Goal: Information Seeking & Learning: Check status

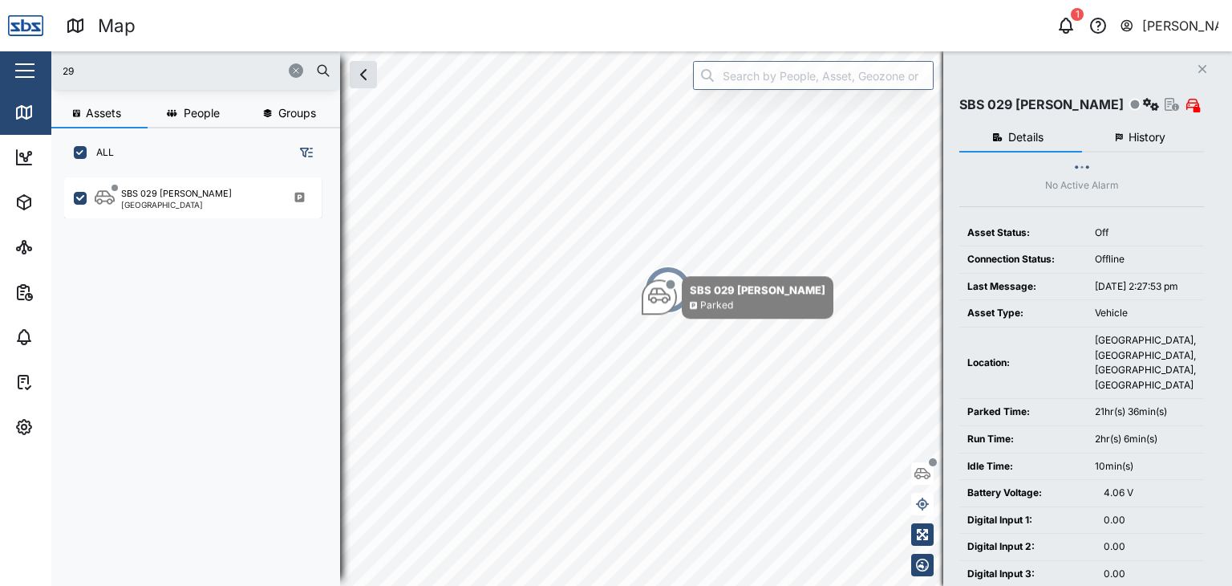
scroll to position [388, 250]
drag, startPoint x: 103, startPoint y: 69, endPoint x: 0, endPoint y: 42, distance: 106.2
click at [0, 42] on div "Map 1 [PERSON_NAME] Close Map Dashboard Assets ATS Camera Generator Personnel T…" at bounding box center [616, 293] width 1232 height 586
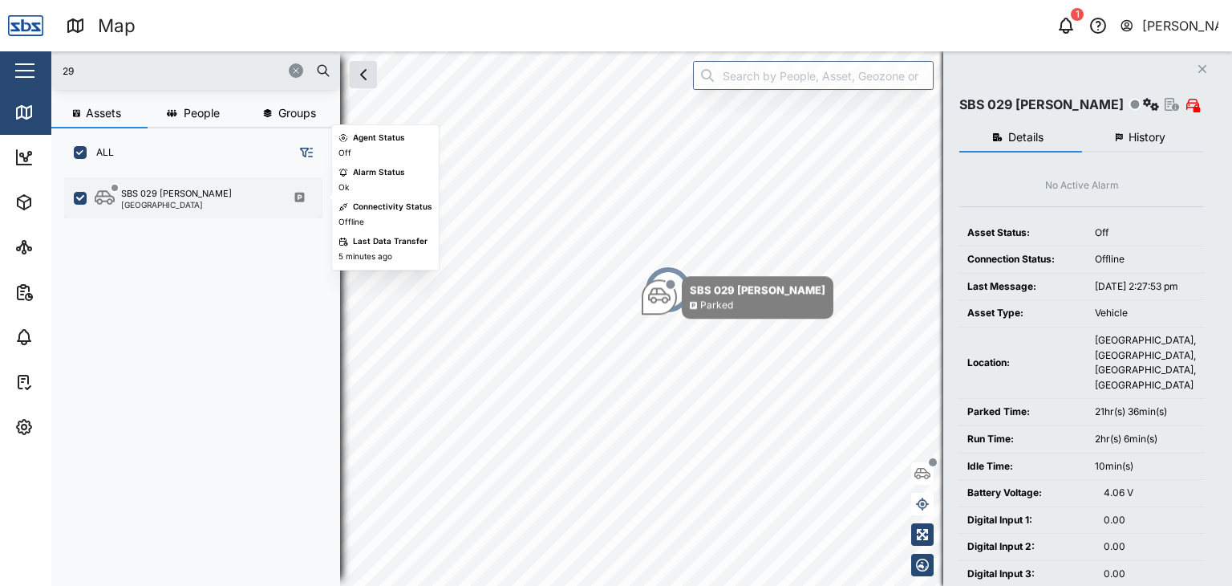
click at [179, 206] on div "[GEOGRAPHIC_DATA]" at bounding box center [176, 205] width 111 height 8
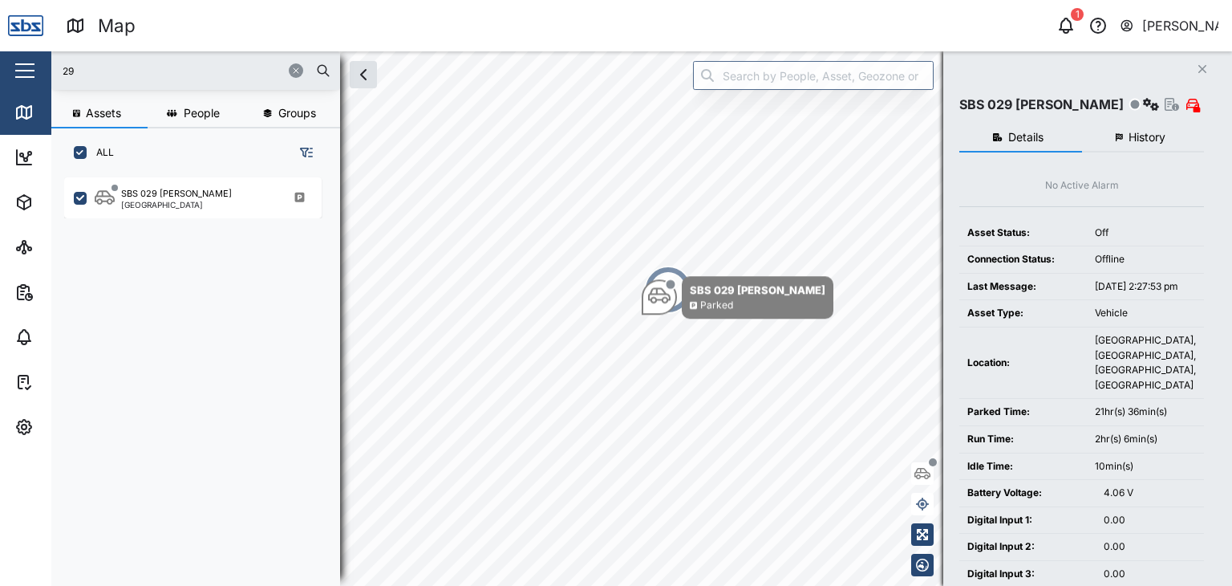
click at [102, 69] on input "29" at bounding box center [196, 71] width 270 height 24
drag, startPoint x: 84, startPoint y: 58, endPoint x: 35, endPoint y: 61, distance: 49.0
click at [35, 61] on div "Map 1 [PERSON_NAME] Close Map Dashboard Assets ATS Camera Generator Personnel T…" at bounding box center [616, 293] width 1232 height 586
drag, startPoint x: 94, startPoint y: 71, endPoint x: 0, endPoint y: 57, distance: 95.0
click at [0, 57] on div "Map 1 [PERSON_NAME] Close Map Dashboard Assets ATS Camera Generator Personnel T…" at bounding box center [616, 293] width 1232 height 586
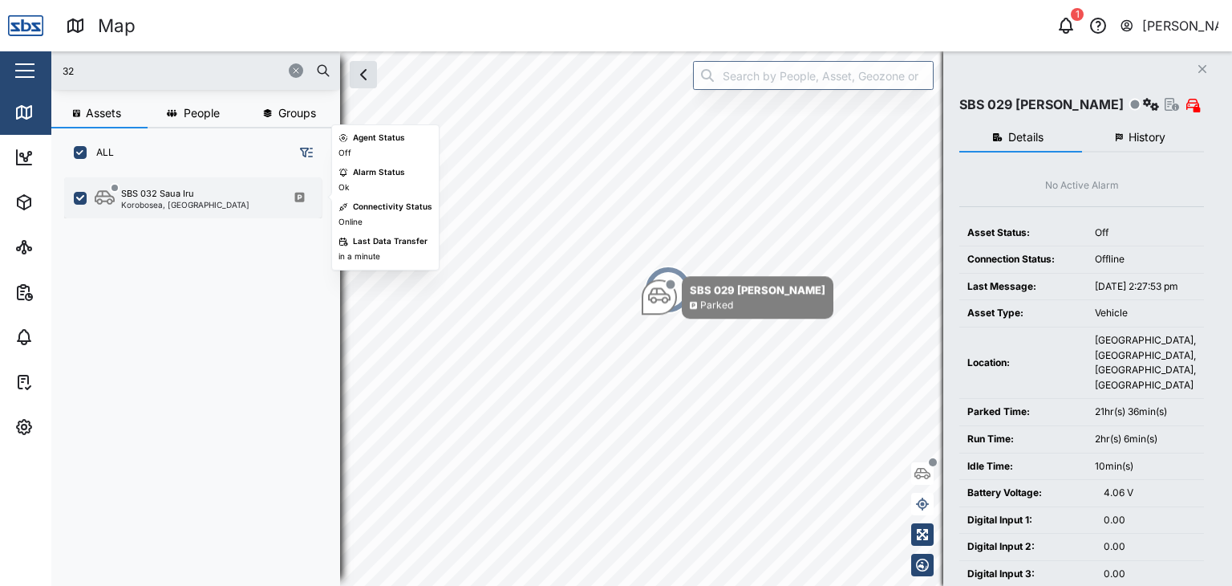
click at [152, 191] on div "SBS 032 Saua Iru" at bounding box center [157, 194] width 73 height 14
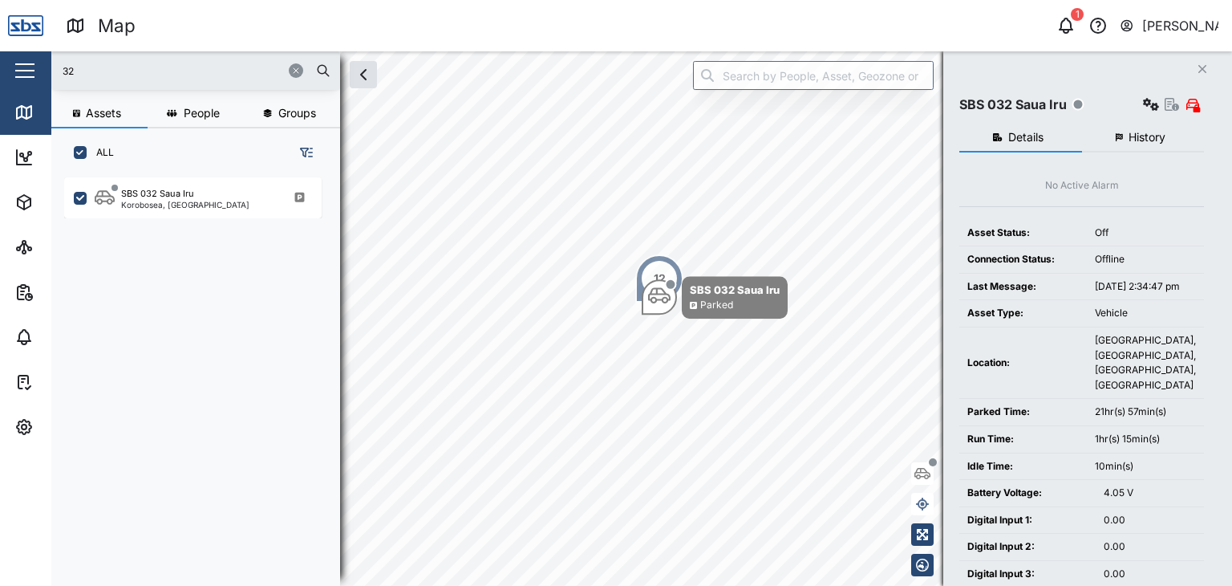
drag, startPoint x: 75, startPoint y: 68, endPoint x: 34, endPoint y: 68, distance: 40.9
click at [34, 68] on div "Map 1 [PERSON_NAME] Close Map Dashboard Assets ATS Camera Generator Personnel T…" at bounding box center [616, 293] width 1232 height 586
type input "32"
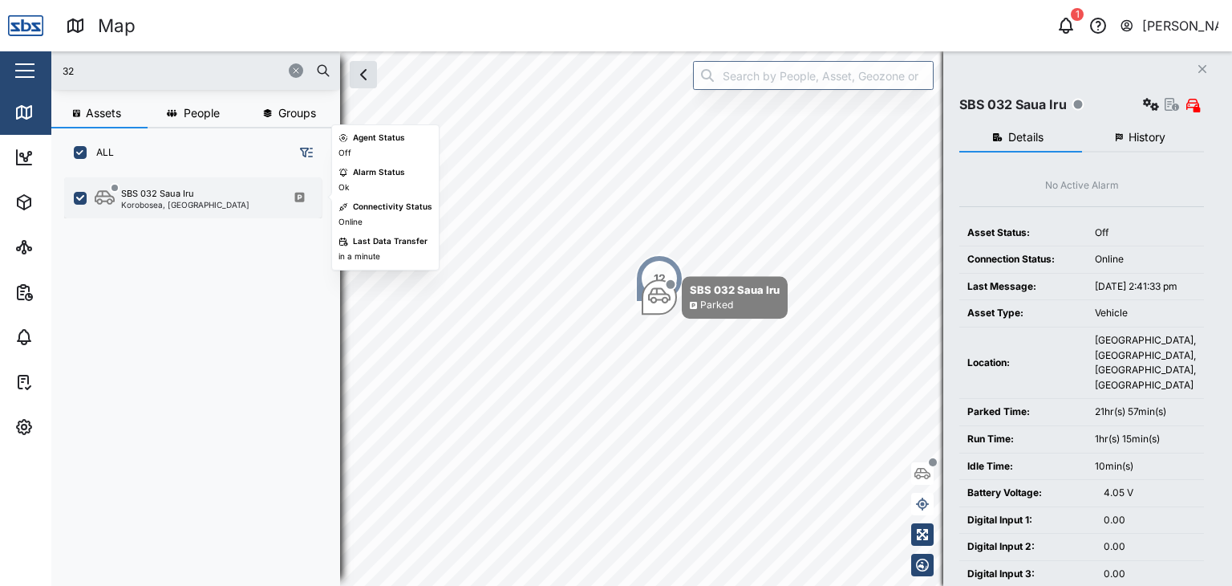
click at [184, 203] on div "Korobosea, [GEOGRAPHIC_DATA]" at bounding box center [185, 205] width 128 height 8
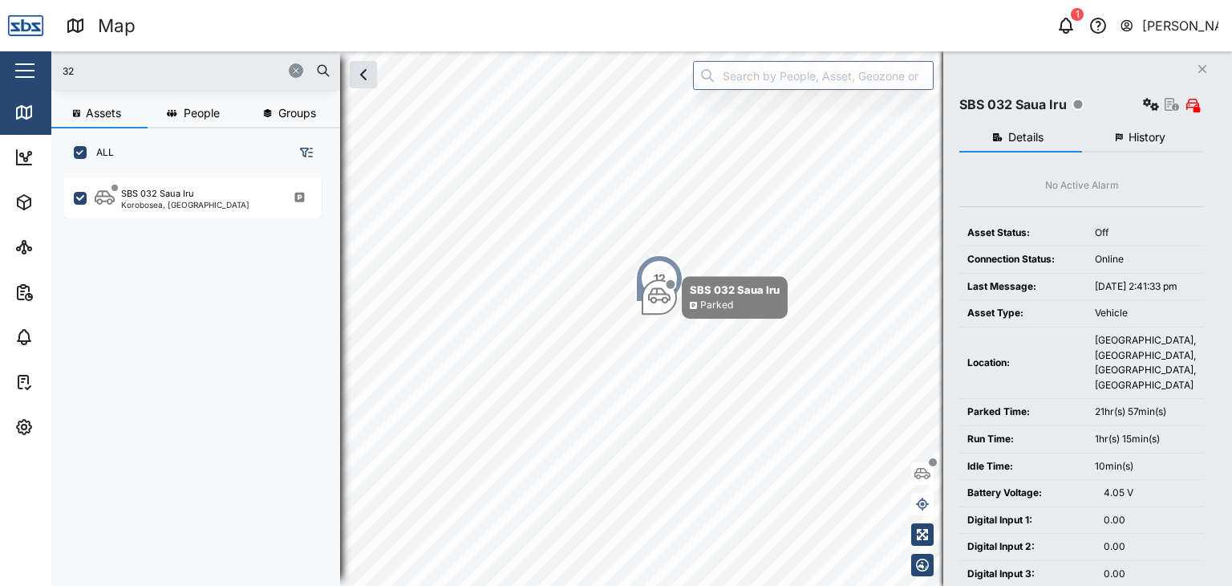
click at [1143, 139] on span "History" at bounding box center [1147, 137] width 37 height 11
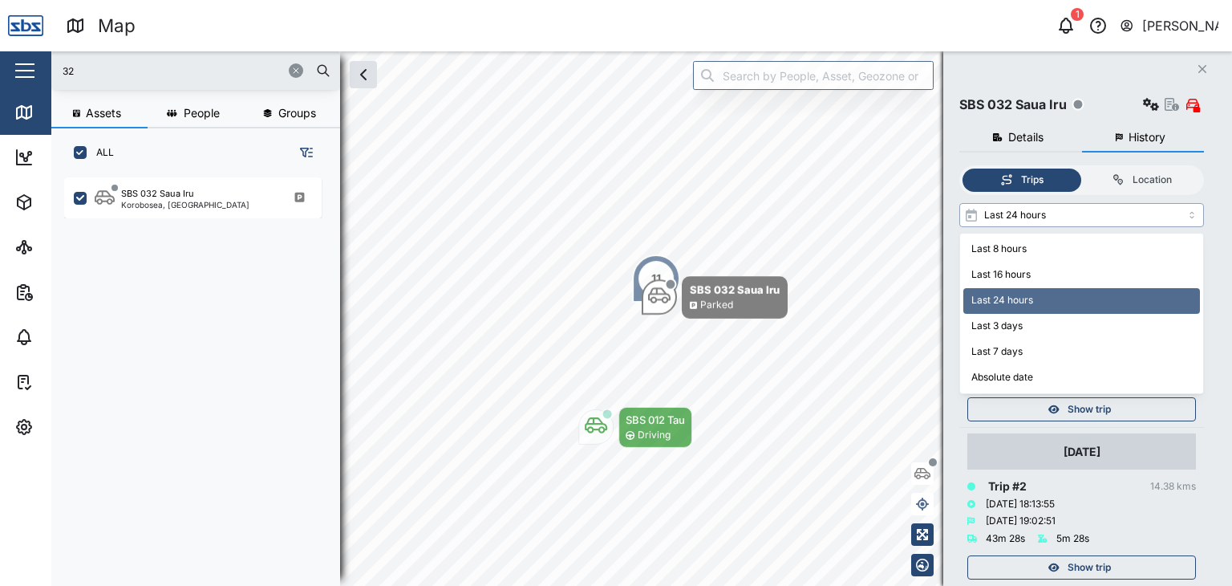
click at [1192, 216] on input "Last 24 hours" at bounding box center [1081, 215] width 245 height 24
type input "Last 7 days"
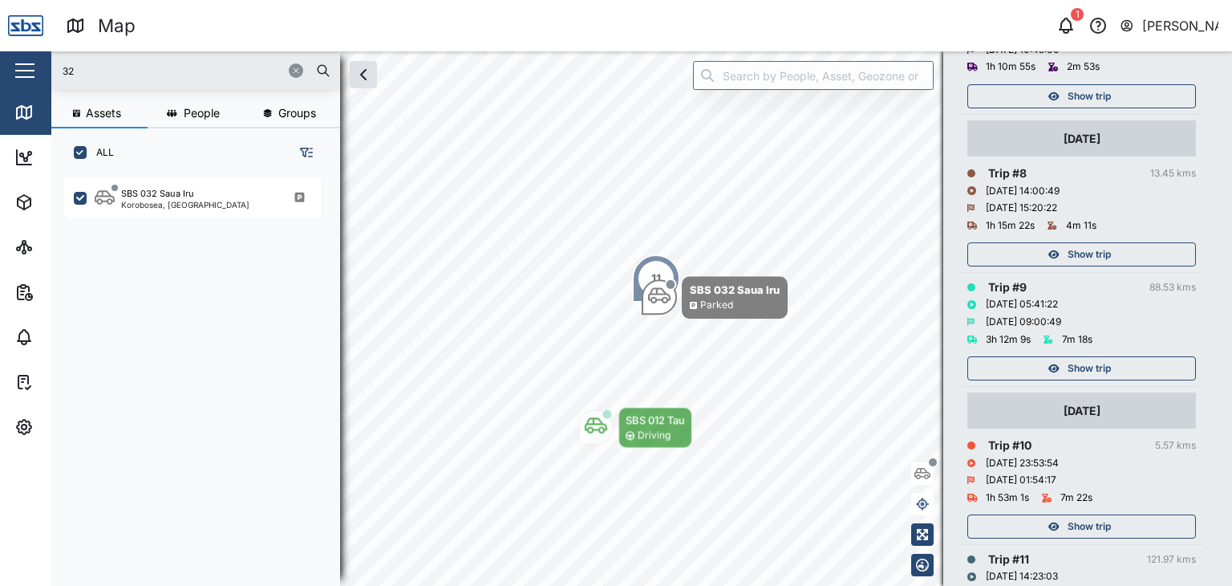
scroll to position [1123, 0]
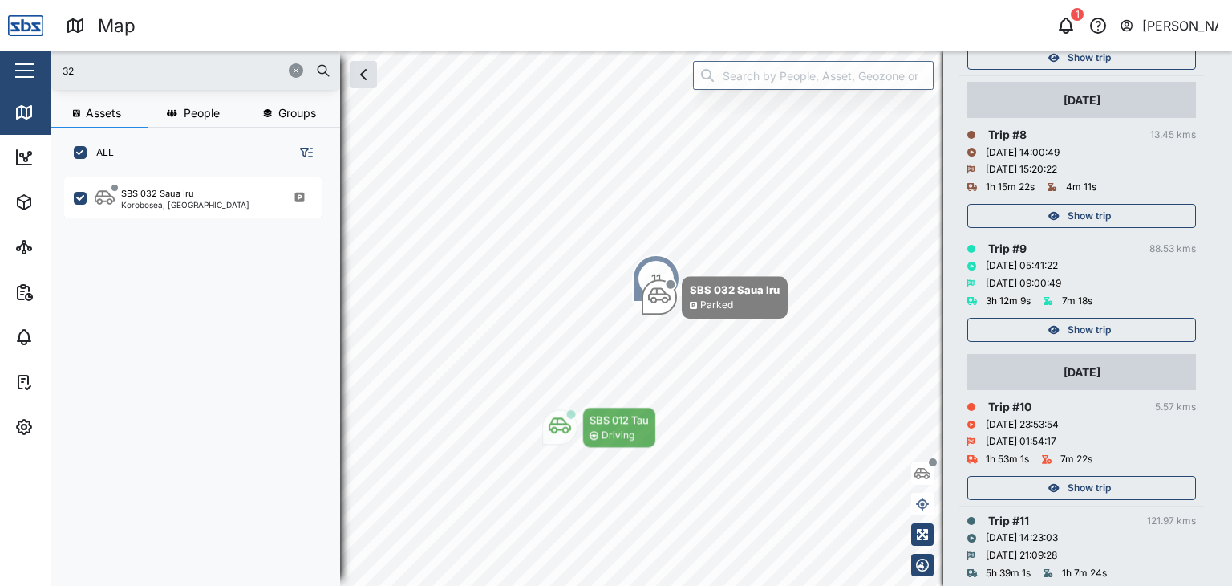
click at [1094, 488] on span "Show trip" at bounding box center [1089, 487] width 43 height 22
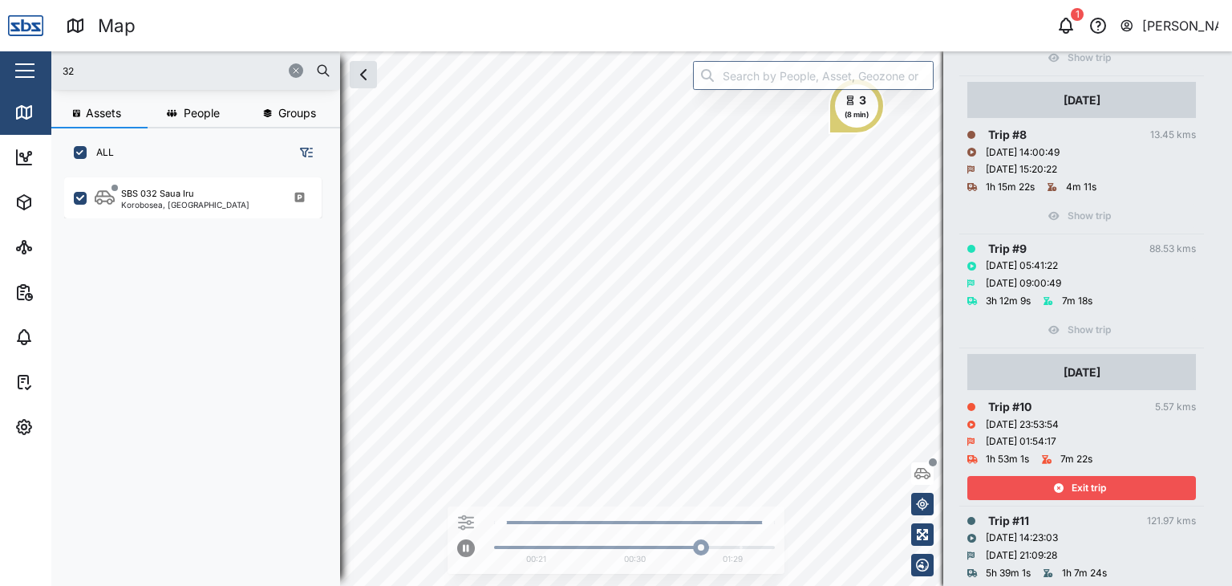
click at [1101, 484] on span "Exit trip" at bounding box center [1089, 487] width 34 height 22
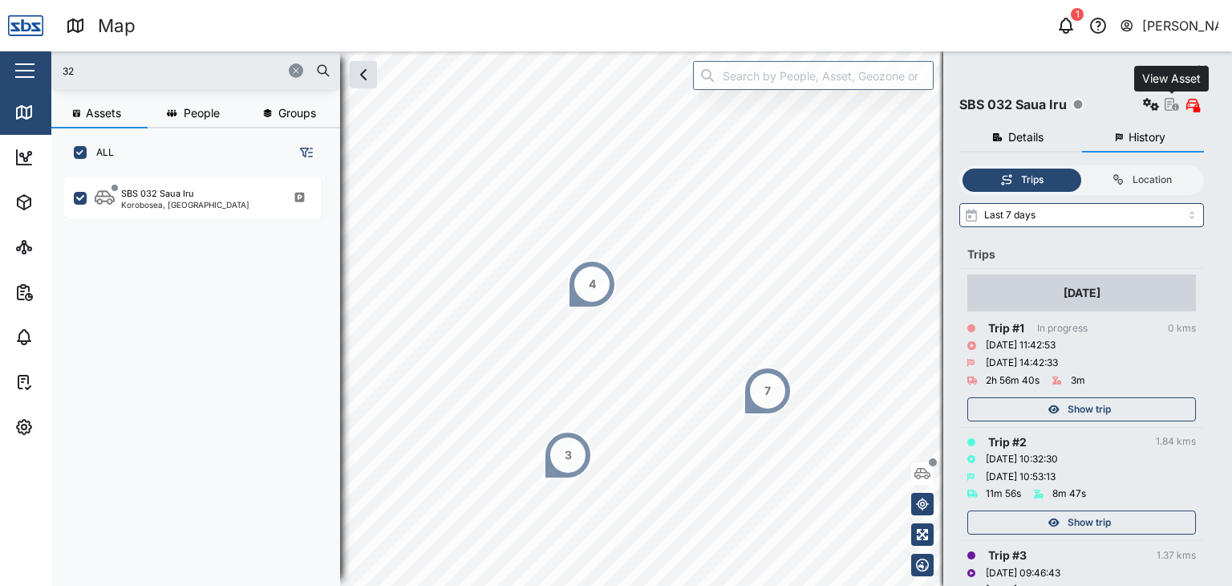
click at [1169, 107] on icon "button" at bounding box center [1172, 104] width 14 height 13
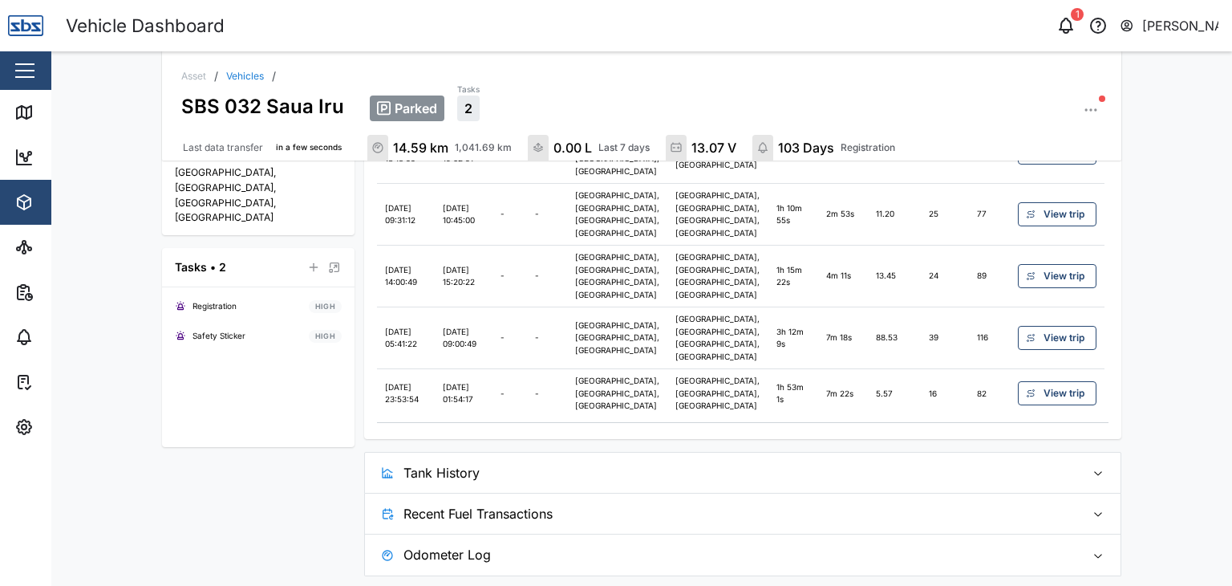
scroll to position [623, 0]
click at [1065, 393] on span "View trip" at bounding box center [1064, 392] width 41 height 22
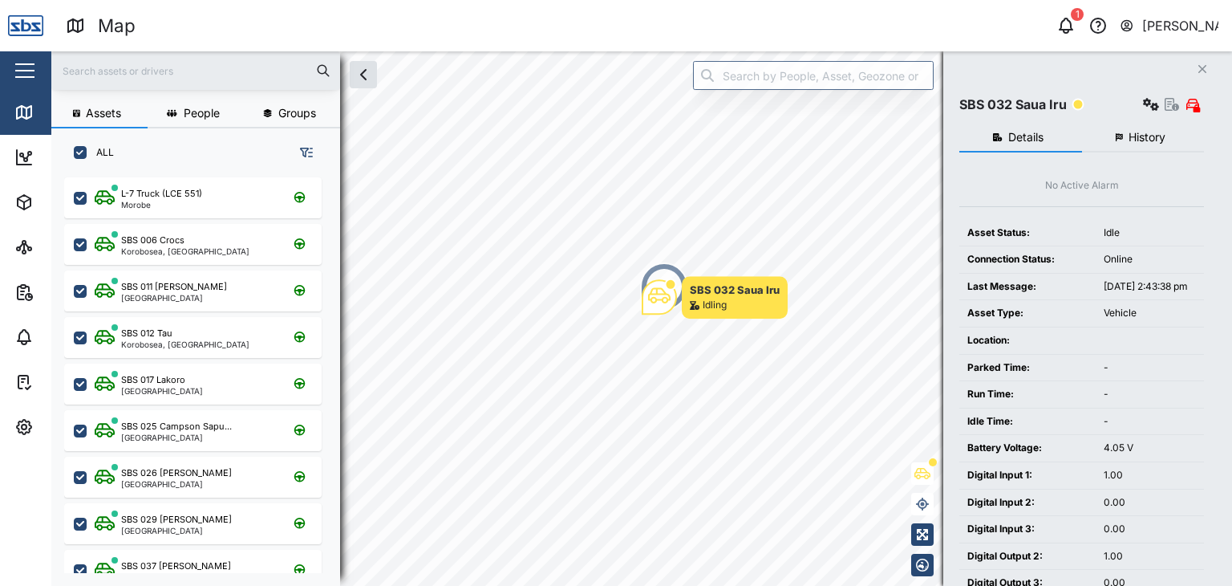
scroll to position [388, 250]
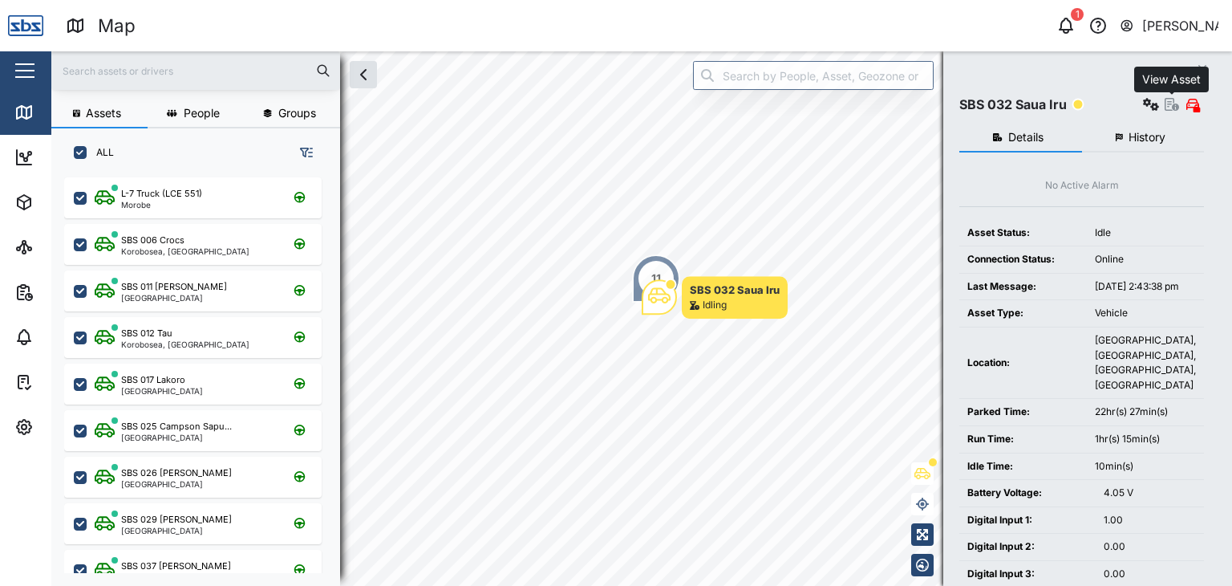
click at [1170, 106] on icon "button" at bounding box center [1172, 104] width 14 height 13
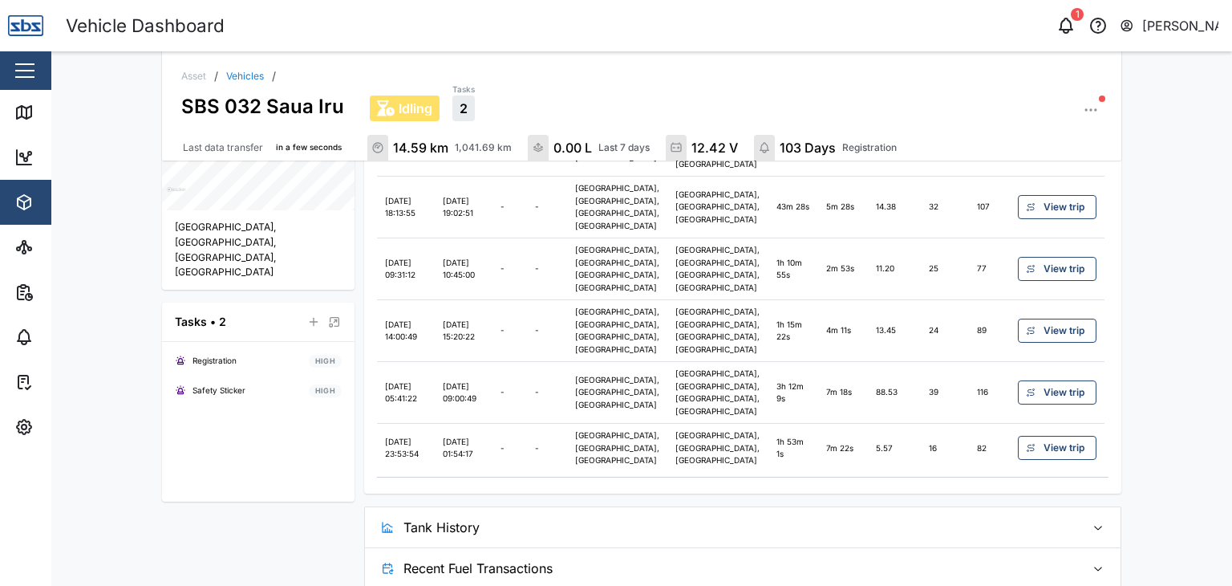
scroll to position [623, 0]
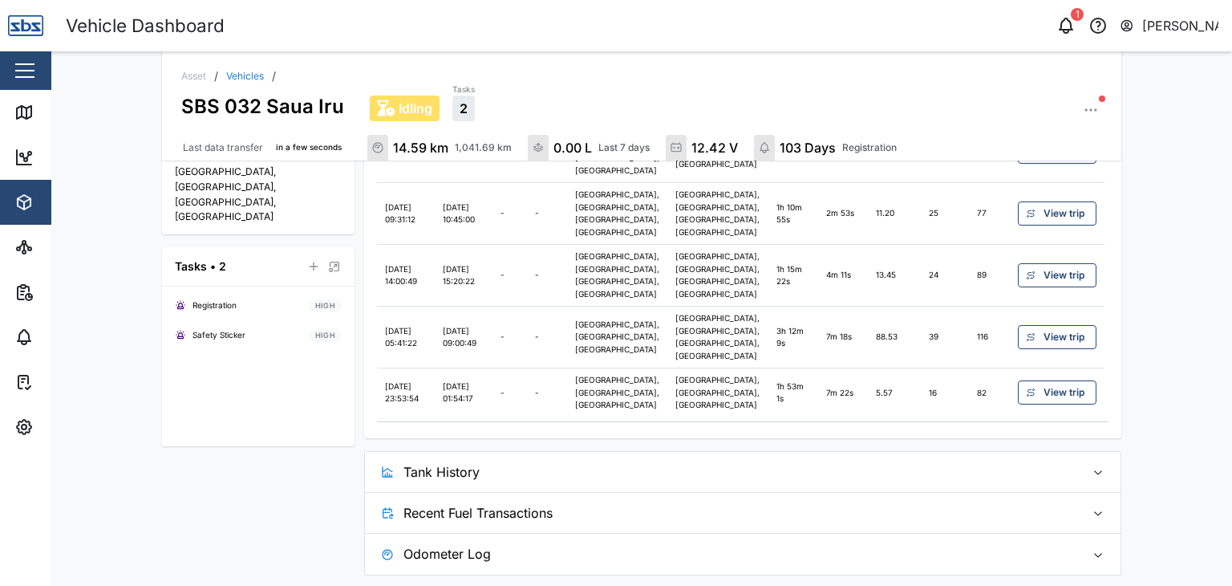
click at [505, 549] on span "Odometer Log" at bounding box center [738, 553] width 670 height 40
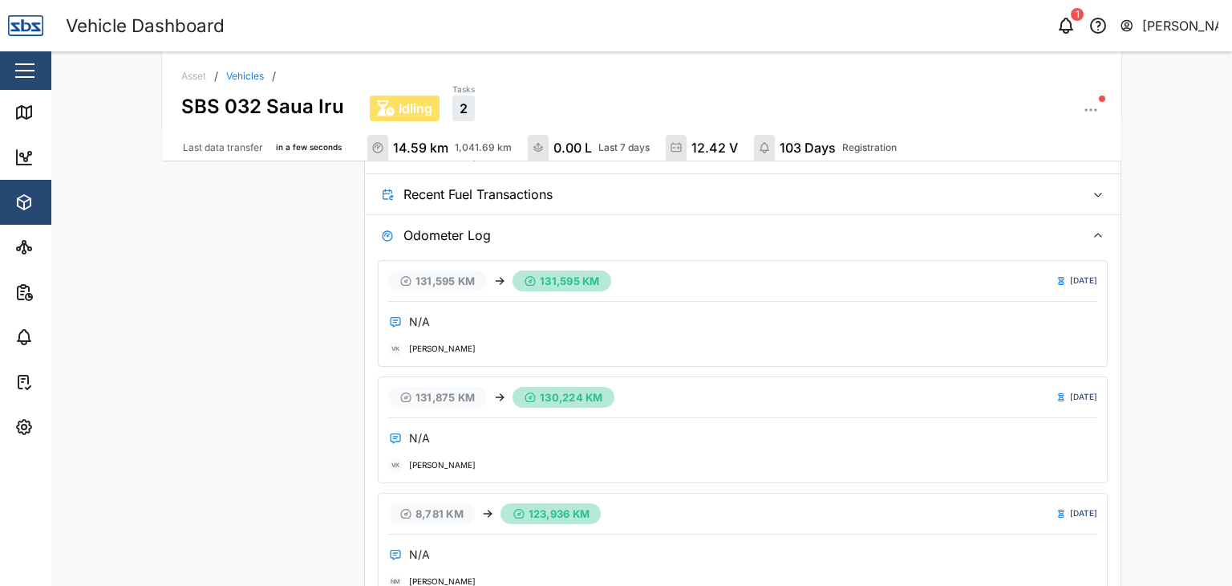
scroll to position [944, 0]
click at [534, 269] on div "131,595 km" at bounding box center [562, 278] width 76 height 19
click at [421, 270] on div "131,595 km" at bounding box center [437, 278] width 76 height 19
click at [389, 318] on icon at bounding box center [395, 319] width 13 height 13
click at [1070, 278] on div "[DATE]" at bounding box center [1083, 278] width 27 height 13
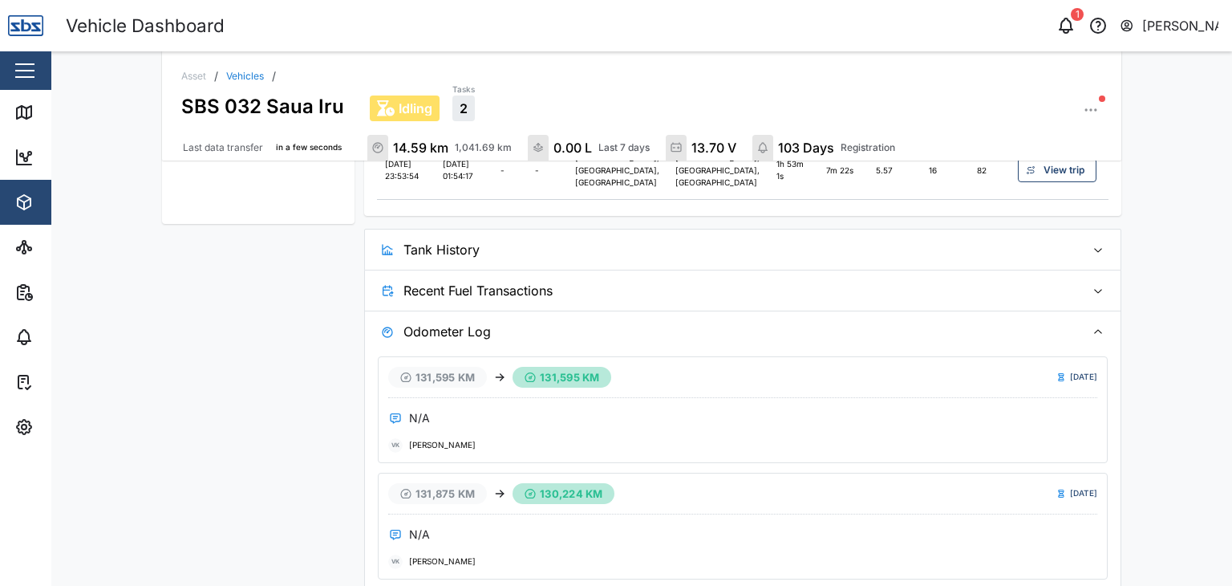
scroll to position [817, 0]
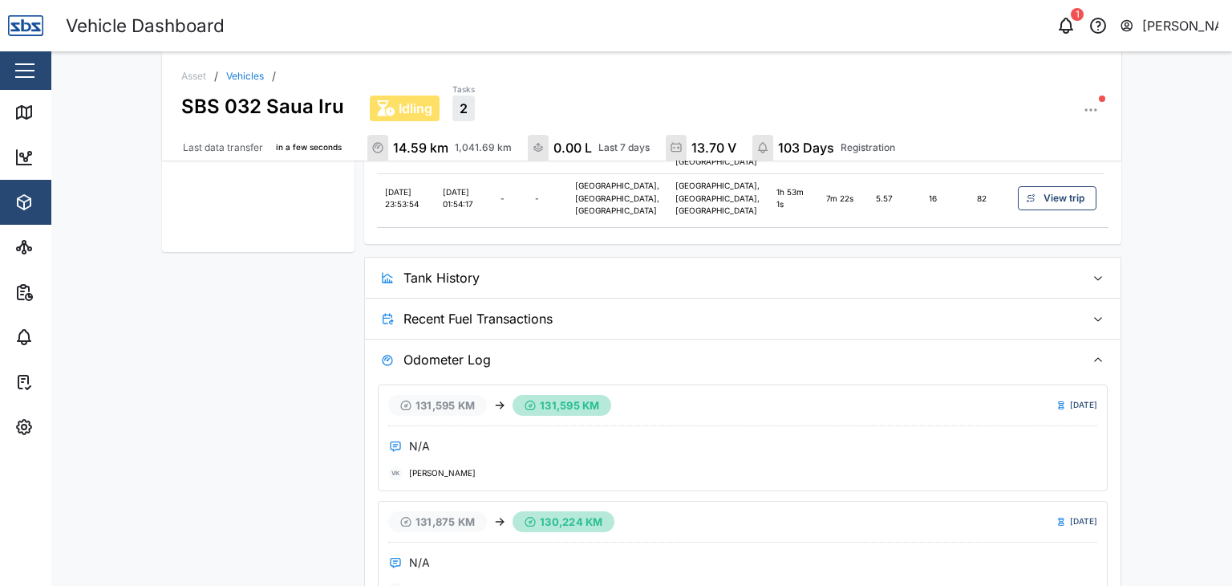
click at [424, 282] on span "Tank History" at bounding box center [738, 277] width 670 height 40
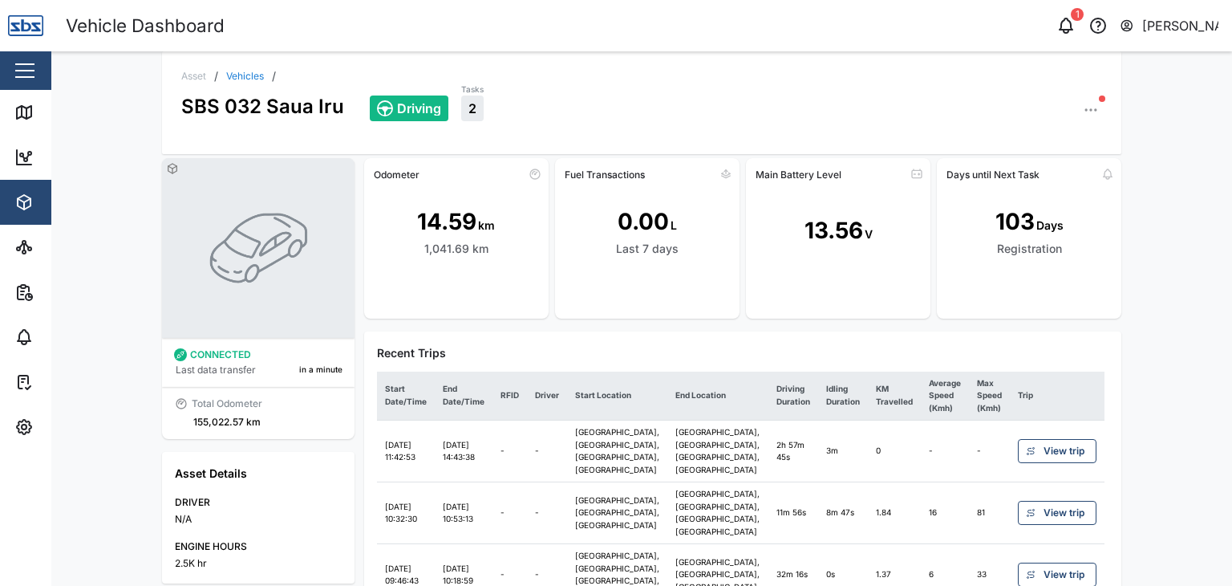
scroll to position [0, 0]
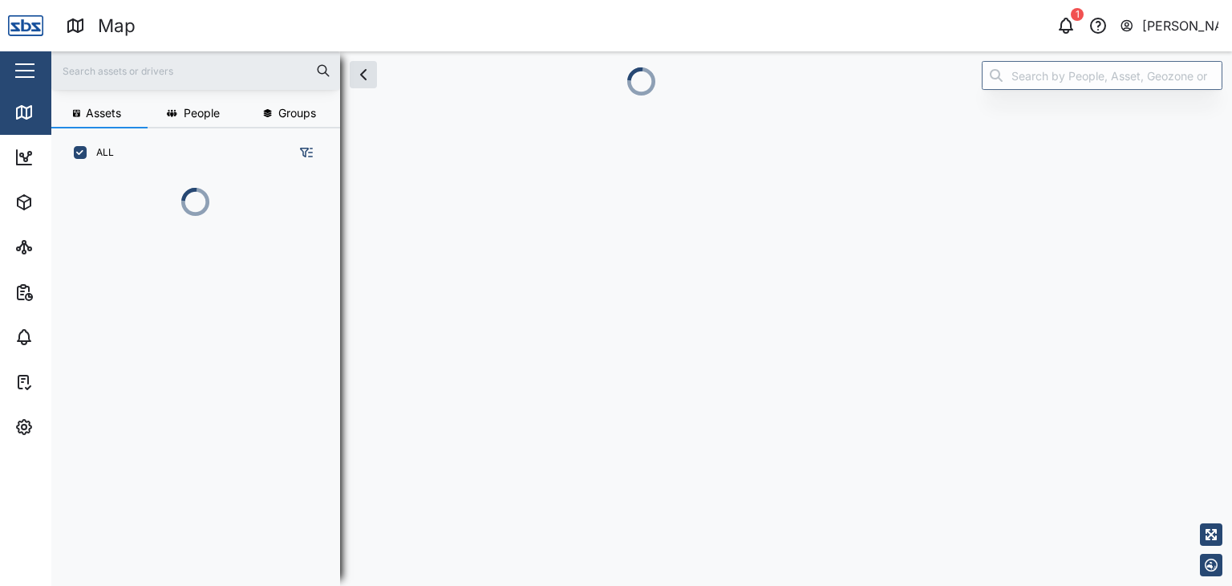
scroll to position [13, 13]
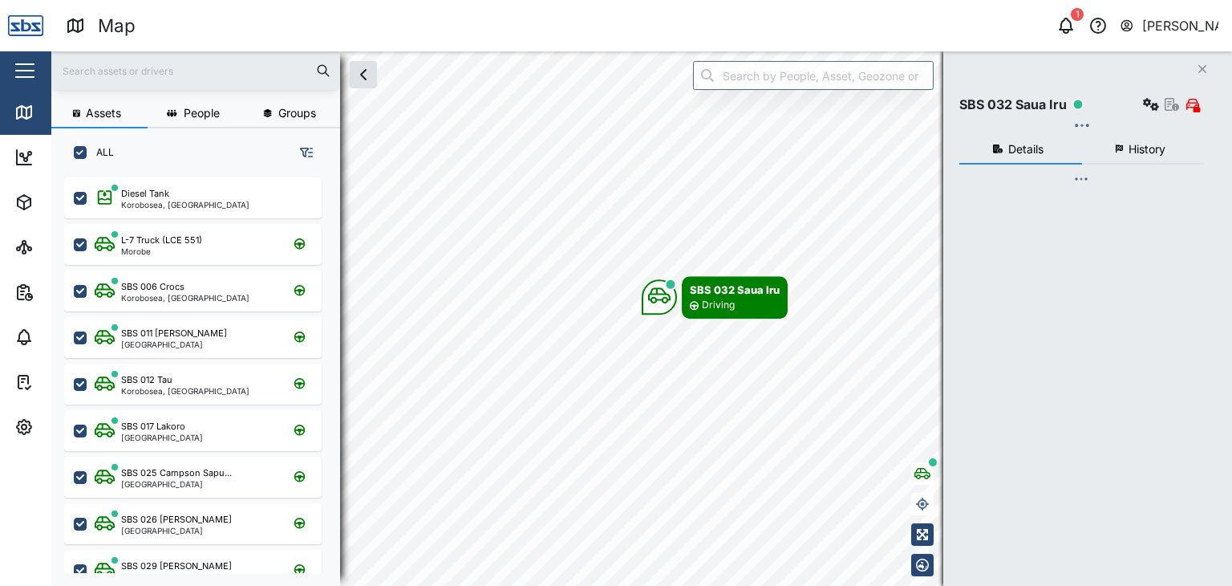
checkbox input "true"
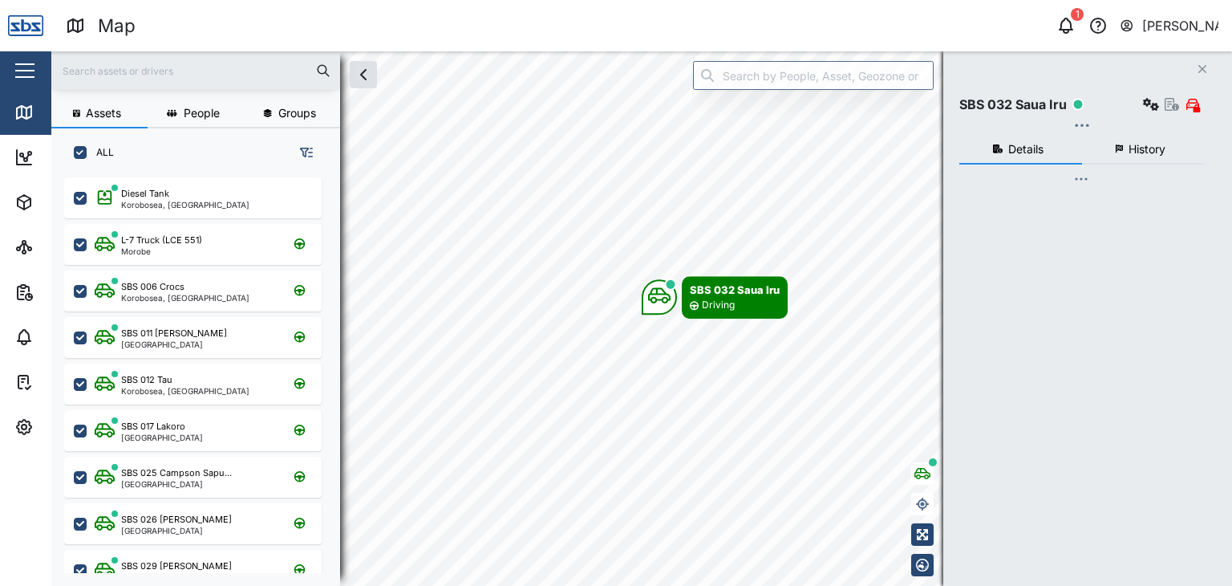
checkbox input "true"
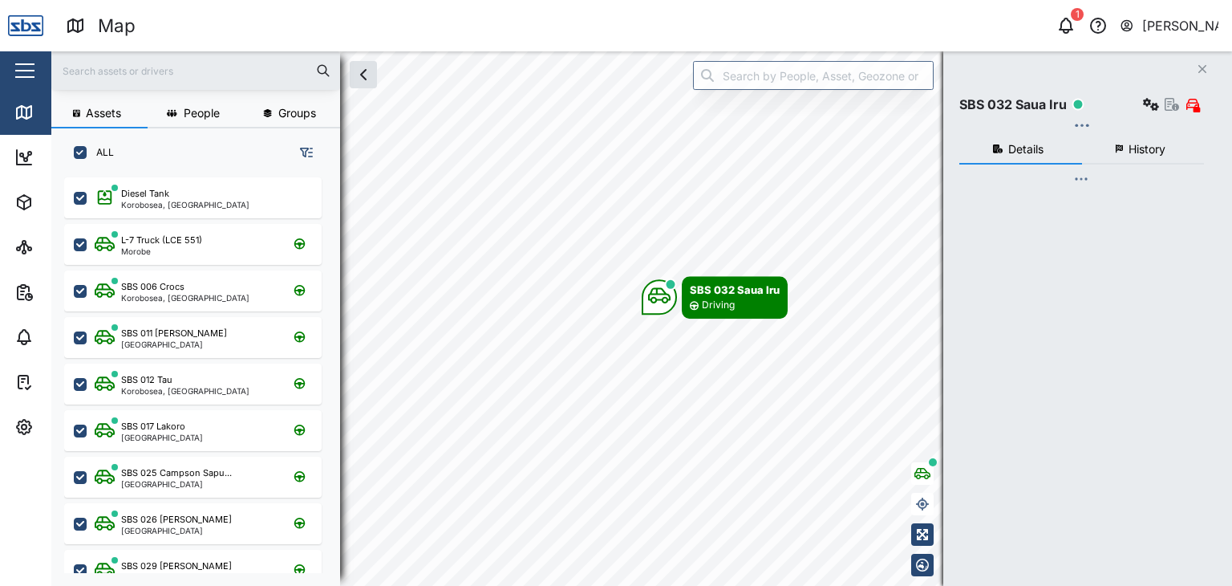
checkbox input "true"
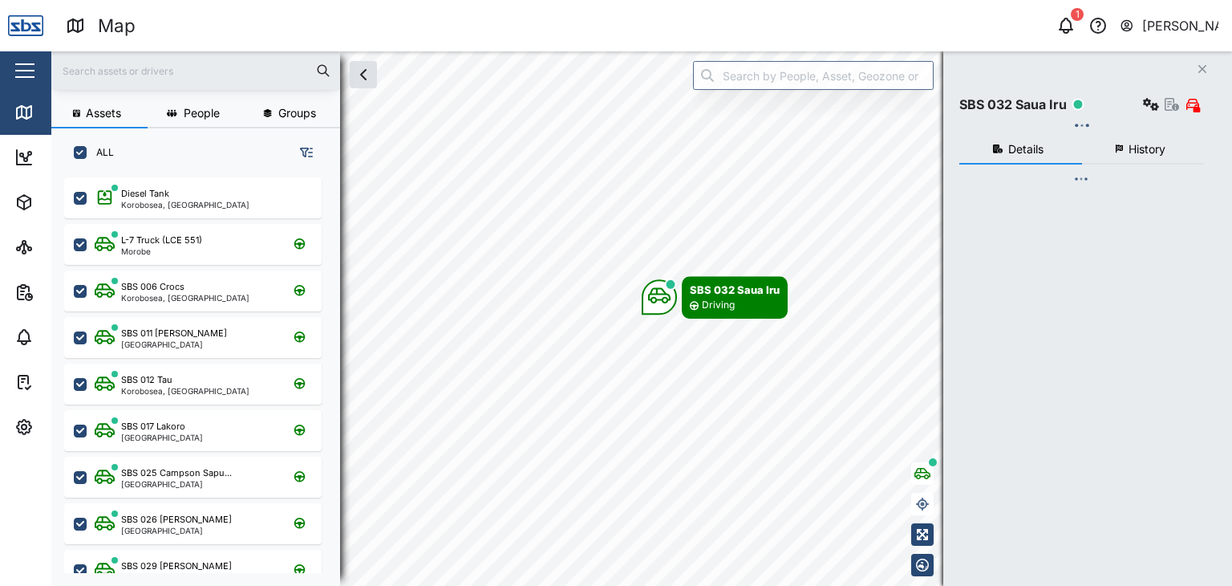
checkbox input "true"
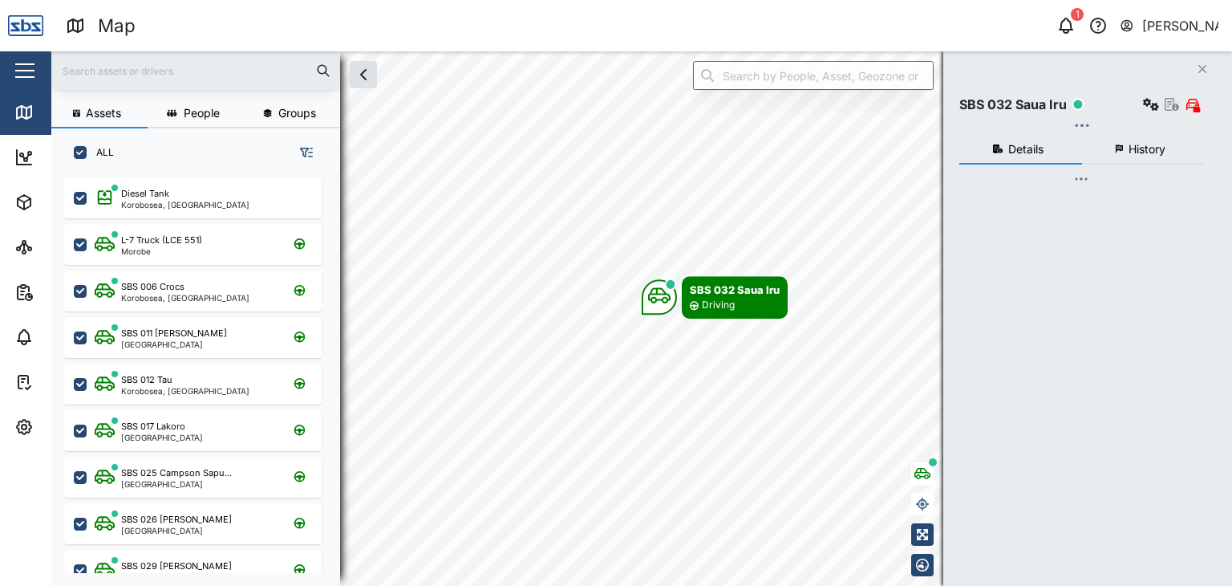
checkbox input "true"
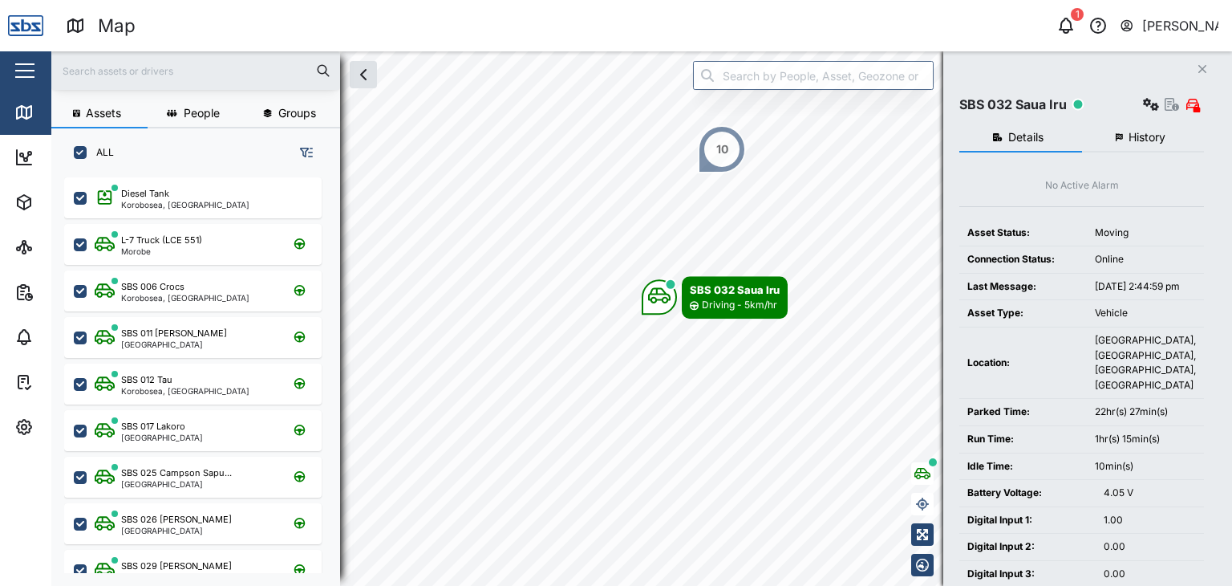
click at [1144, 142] on span "History" at bounding box center [1147, 137] width 37 height 11
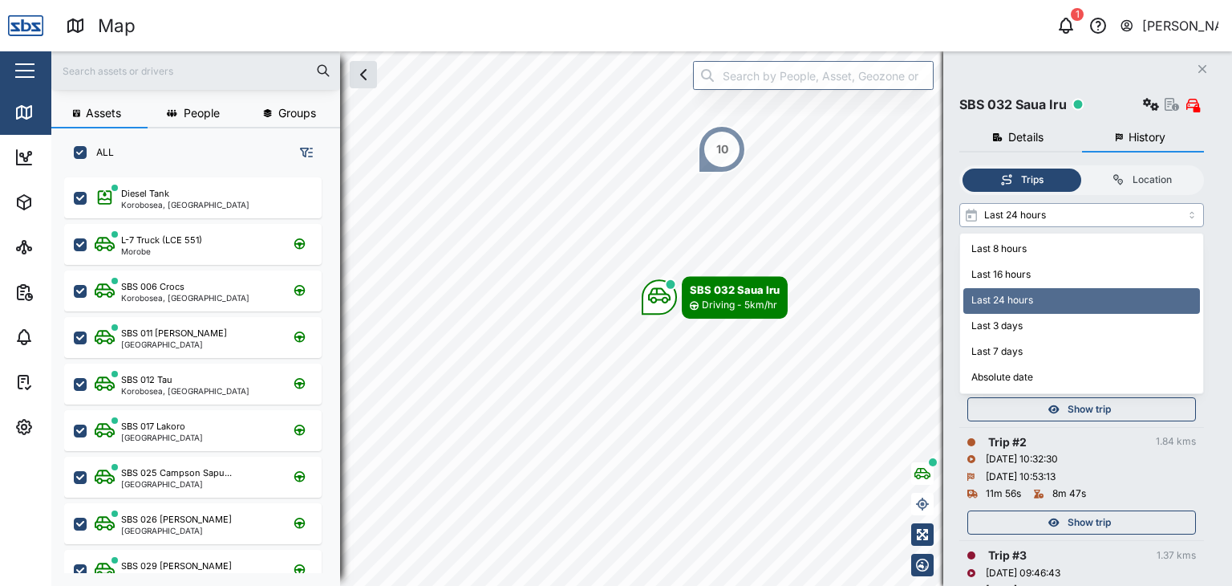
click at [1194, 219] on input "Last 24 hours" at bounding box center [1081, 215] width 245 height 24
type input "Last 7 days"
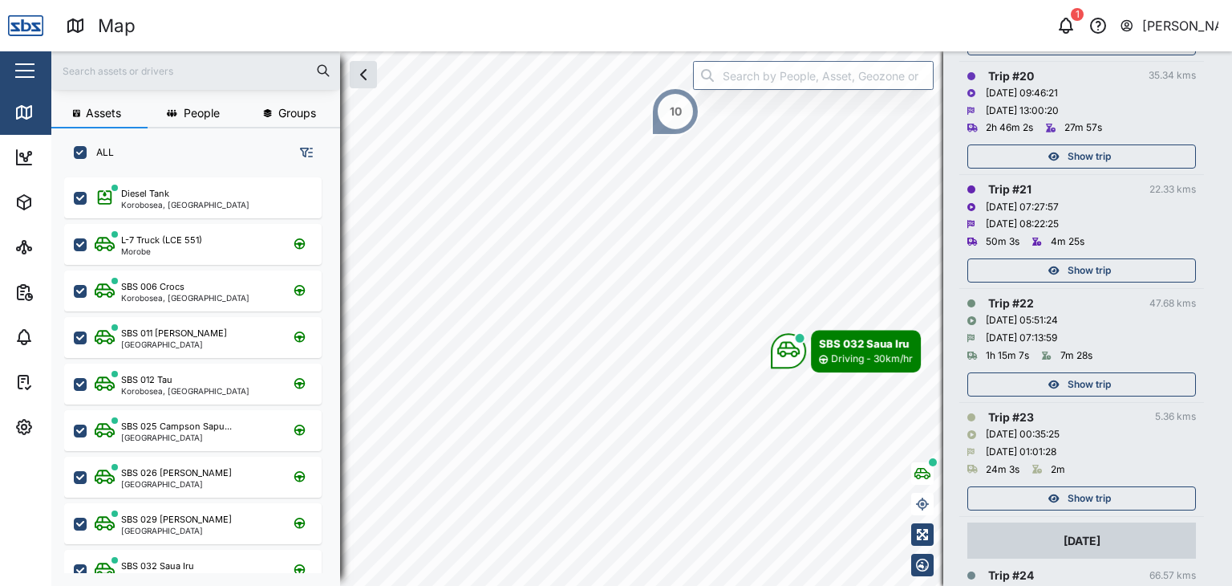
scroll to position [2630, 0]
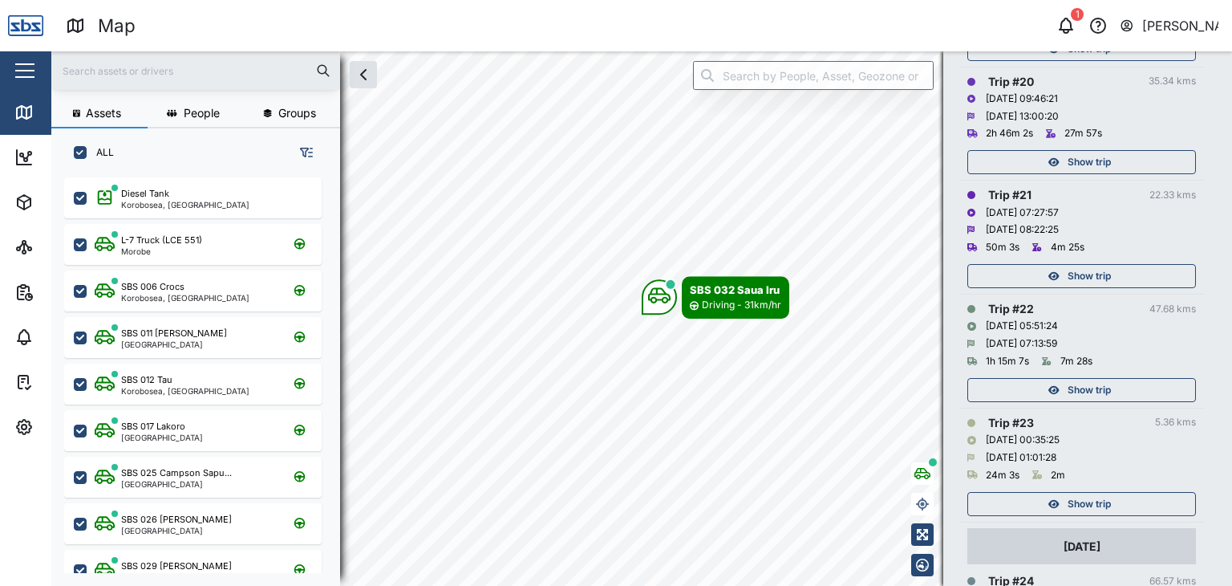
click at [1107, 384] on span "Show trip" at bounding box center [1089, 390] width 43 height 22
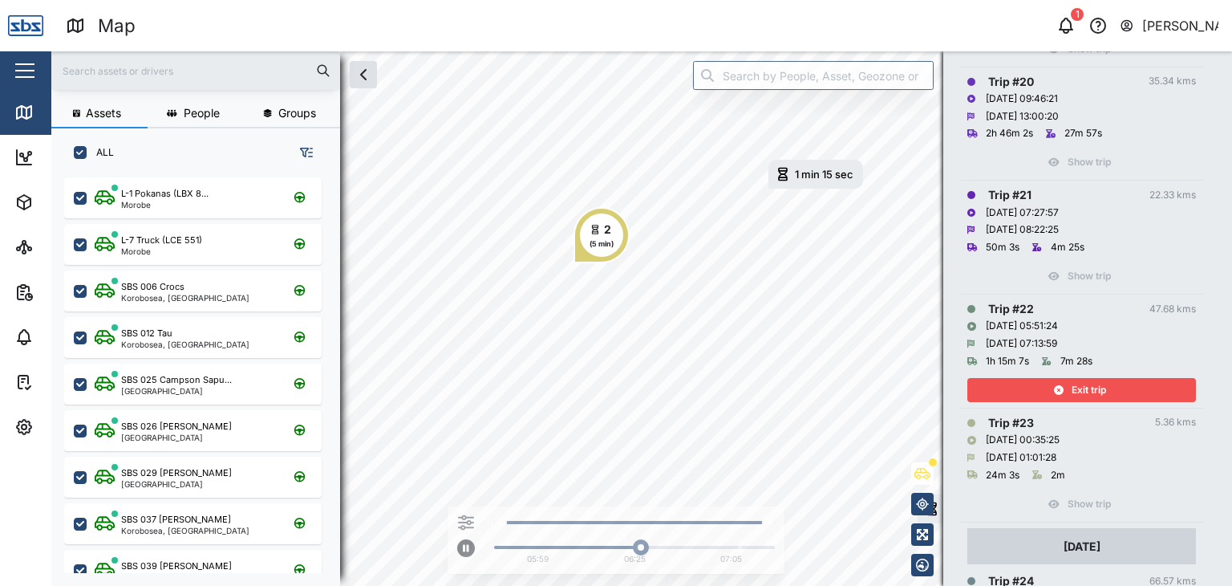
click at [99, 75] on input "text" at bounding box center [196, 71] width 270 height 24
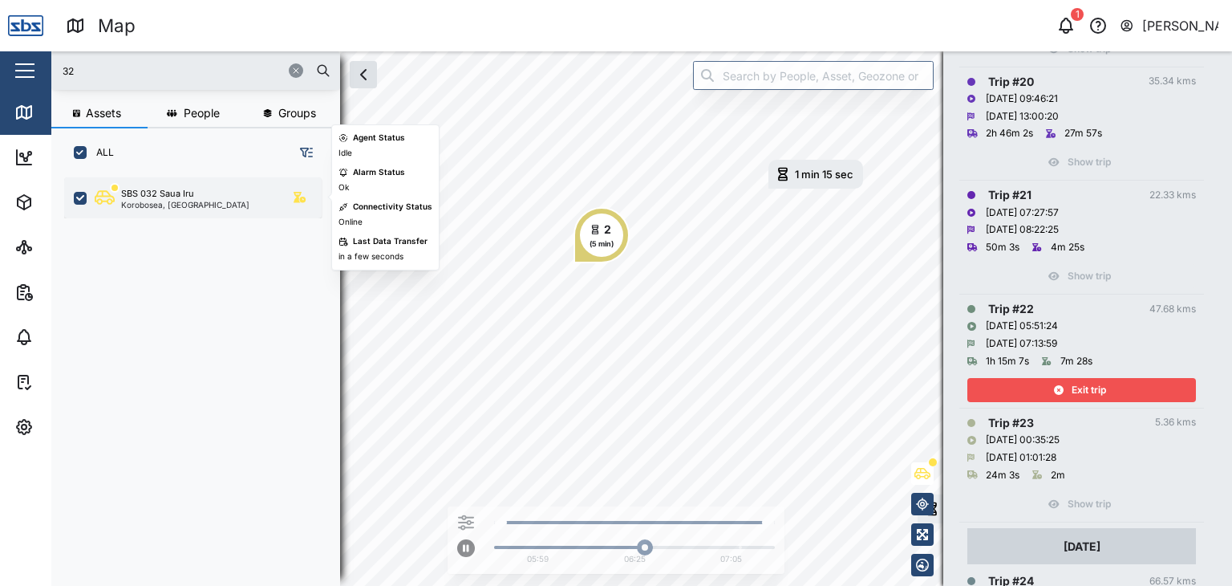
click at [194, 201] on div "Korobosea, [GEOGRAPHIC_DATA]" at bounding box center [185, 205] width 128 height 8
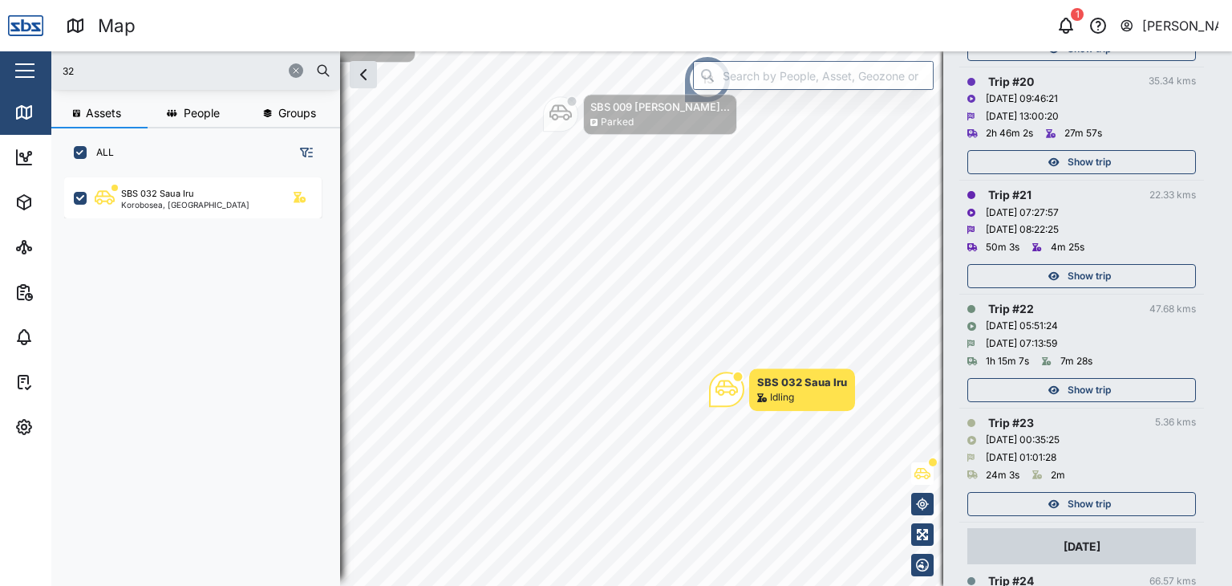
drag, startPoint x: 48, startPoint y: 72, endPoint x: 34, endPoint y: 73, distance: 13.7
click at [34, 73] on div "Map 1 [PERSON_NAME] Close Map Dashboard Assets ATS Camera Generator Personnel T…" at bounding box center [616, 293] width 1232 height 586
drag, startPoint x: 80, startPoint y: 71, endPoint x: 44, endPoint y: 65, distance: 36.5
click at [44, 65] on div "Map 1 [PERSON_NAME] Close Map Dashboard Assets ATS Camera Generator Personnel T…" at bounding box center [616, 293] width 1232 height 586
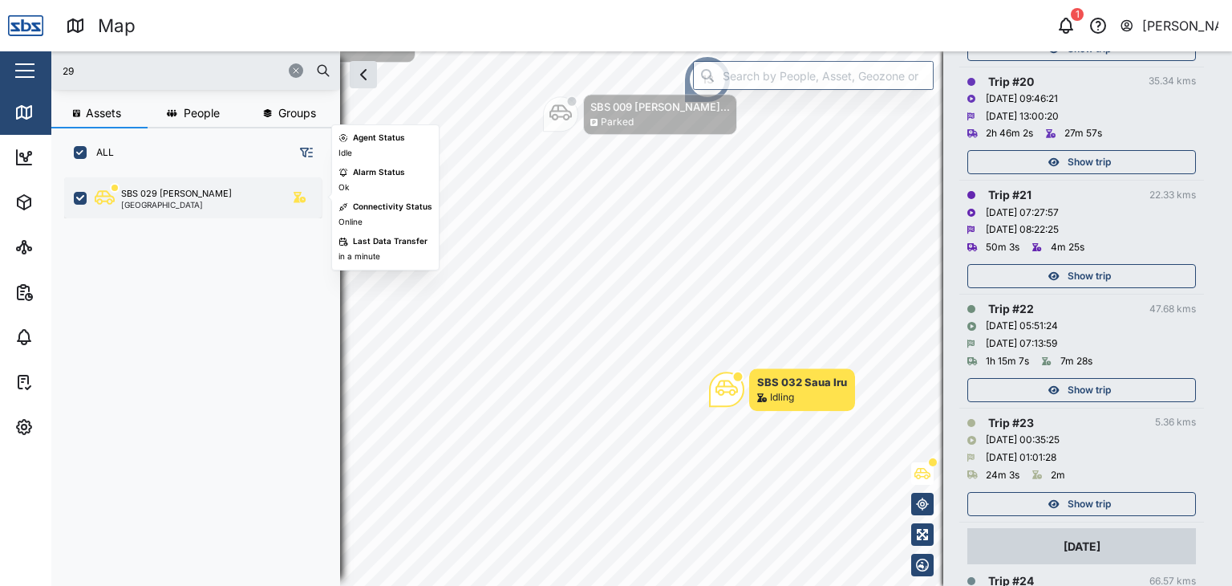
click at [141, 194] on div "SBS 029 [PERSON_NAME]" at bounding box center [176, 194] width 111 height 14
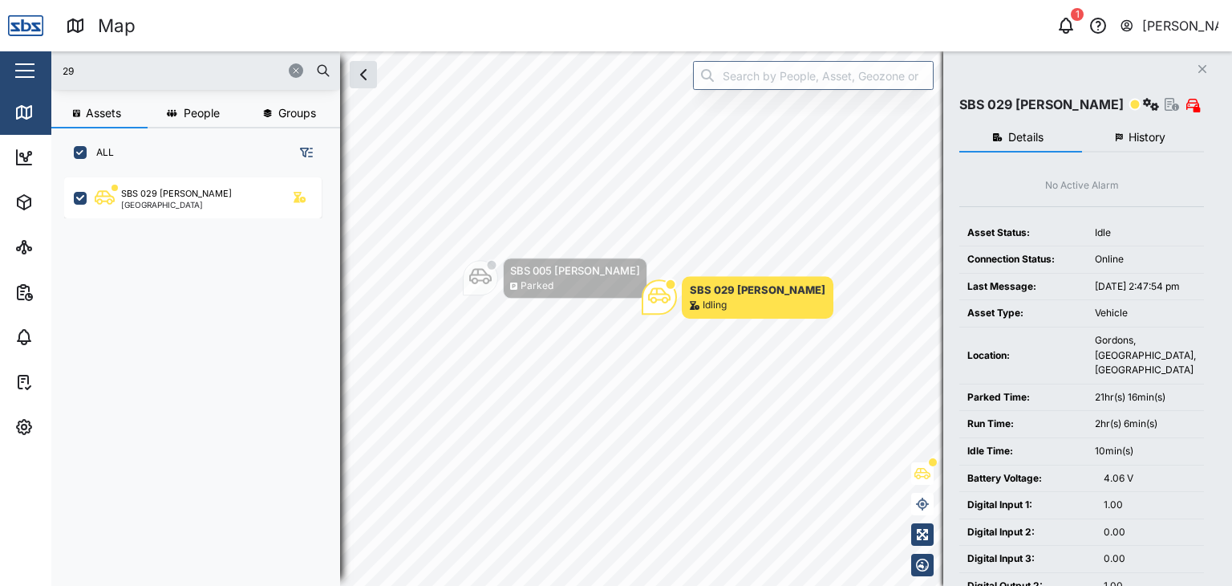
drag, startPoint x: 117, startPoint y: 73, endPoint x: 24, endPoint y: 72, distance: 93.1
click at [24, 72] on div "Map 1 [PERSON_NAME] Close Map Dashboard Assets ATS Camera Generator Personnel T…" at bounding box center [616, 293] width 1232 height 586
type input "37"
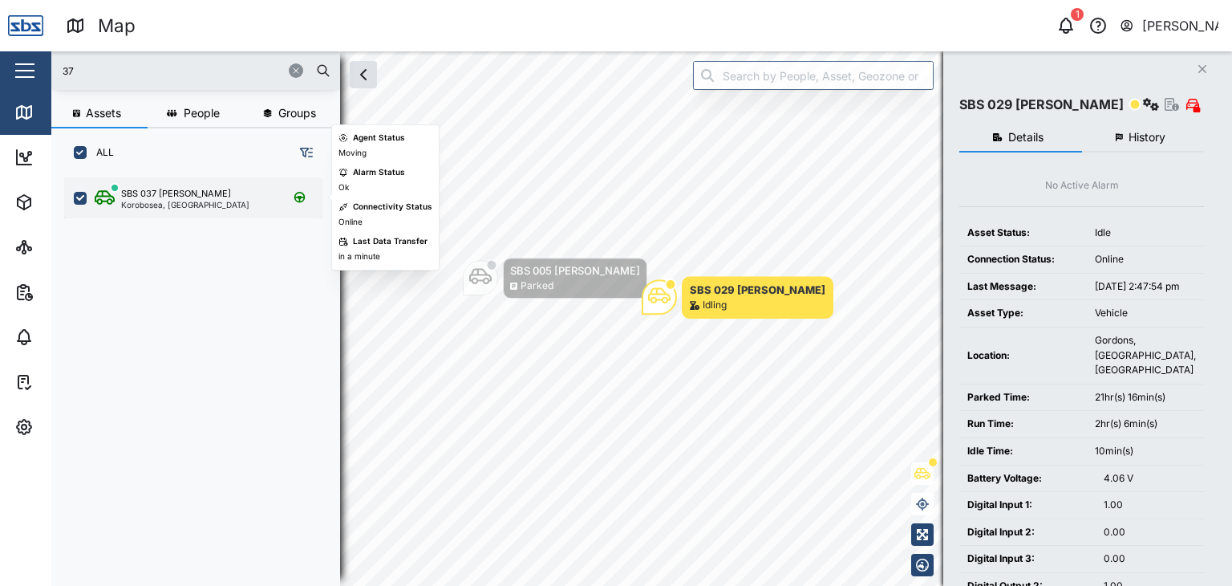
click at [178, 197] on div "SBS 037 [PERSON_NAME]" at bounding box center [176, 194] width 110 height 14
